Goal: Transaction & Acquisition: Purchase product/service

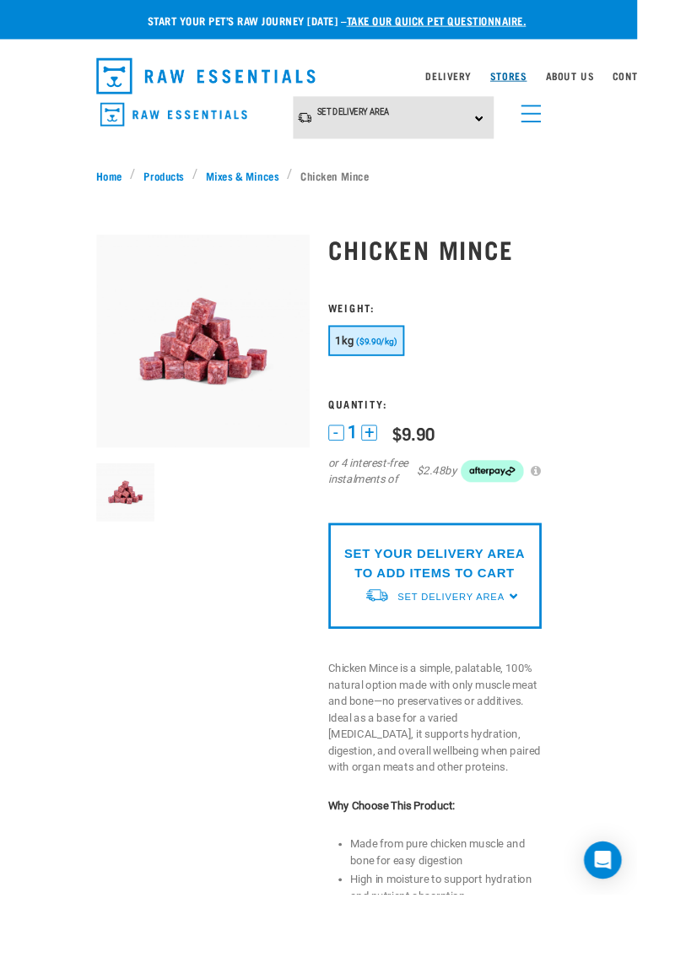
click at [559, 80] on link "Stores" at bounding box center [548, 82] width 40 height 6
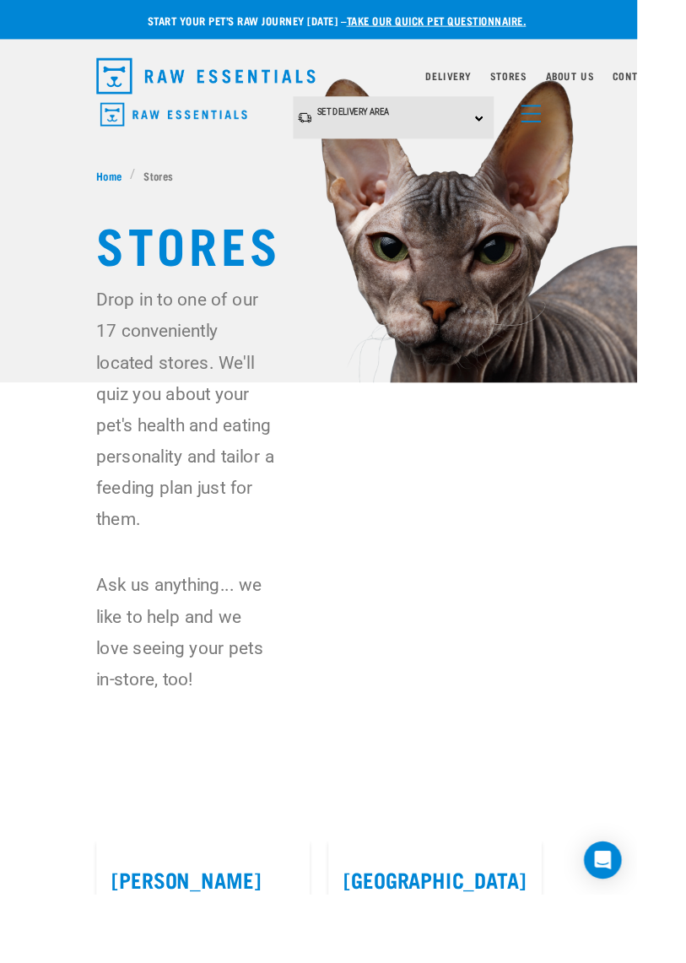
click at [523, 124] on div "Set Delivery Area [GEOGRAPHIC_DATA] [GEOGRAPHIC_DATA]" at bounding box center [424, 127] width 216 height 46
click at [413, 169] on link "[GEOGRAPHIC_DATA]" at bounding box center [400, 174] width 168 height 28
click at [566, 115] on link "menu" at bounding box center [568, 118] width 30 height 30
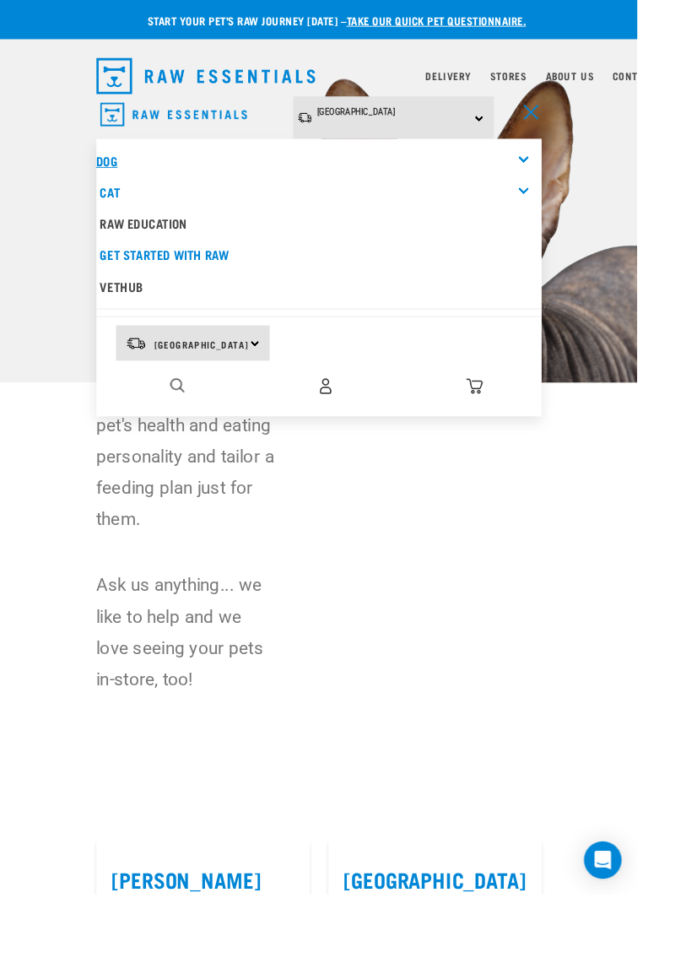
click at [127, 176] on link "Dog" at bounding box center [115, 173] width 23 height 8
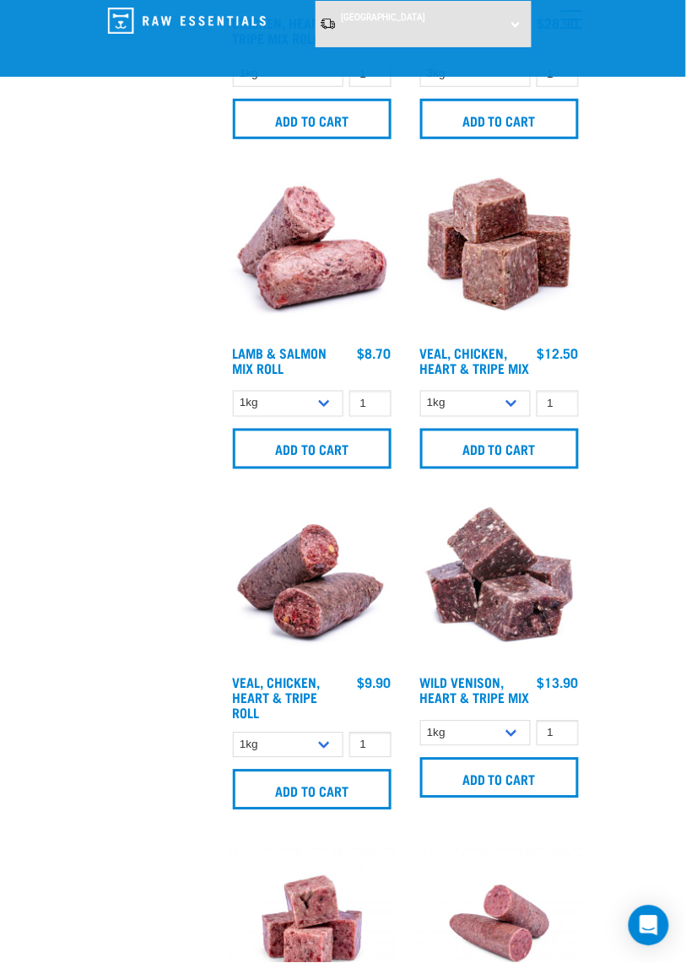
scroll to position [3923, 0]
